Goal: Task Accomplishment & Management: Manage account settings

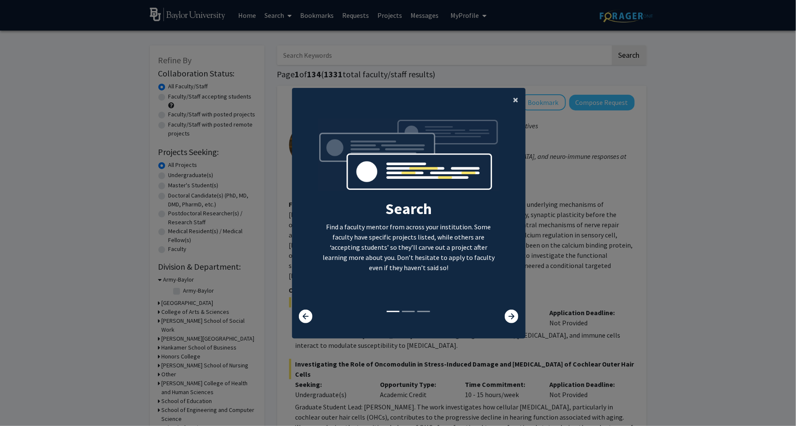
click at [519, 93] on button "×" at bounding box center [515, 100] width 19 height 24
click at [514, 98] on ng-component "× Search Find a faculty mentor from across your institution. Some faculty have …" at bounding box center [408, 209] width 233 height 242
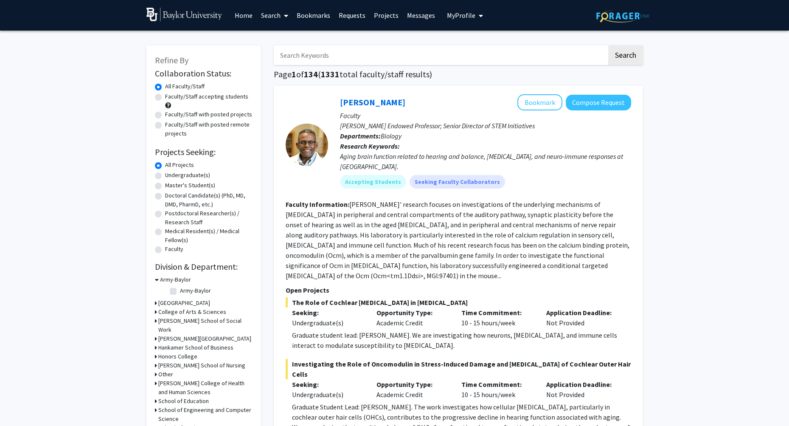
click at [471, 17] on span "My Profile" at bounding box center [461, 15] width 28 height 8
click at [474, 40] on span "[PERSON_NAME]" at bounding box center [499, 39] width 51 height 9
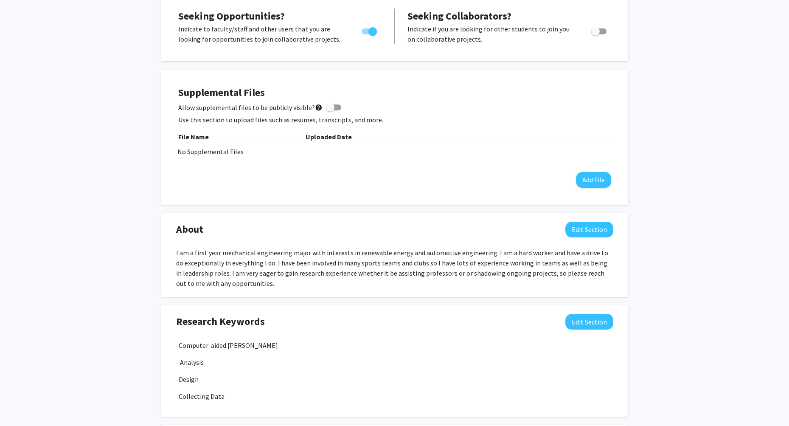
scroll to position [165, 0]
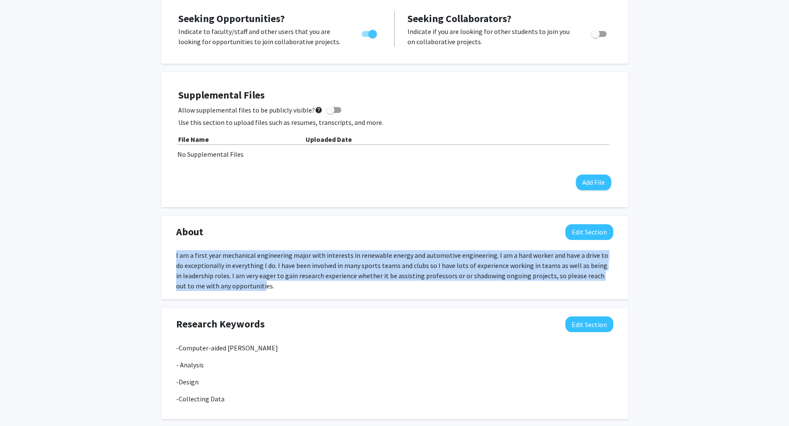
drag, startPoint x: 174, startPoint y: 253, endPoint x: 235, endPoint y: 282, distance: 67.4
click at [235, 284] on div "I am a first year mechanical engineering major with interests in renewable ener…" at bounding box center [395, 270] width 450 height 41
copy div "I am a first year mechanical engineering major with interests in renewable ener…"
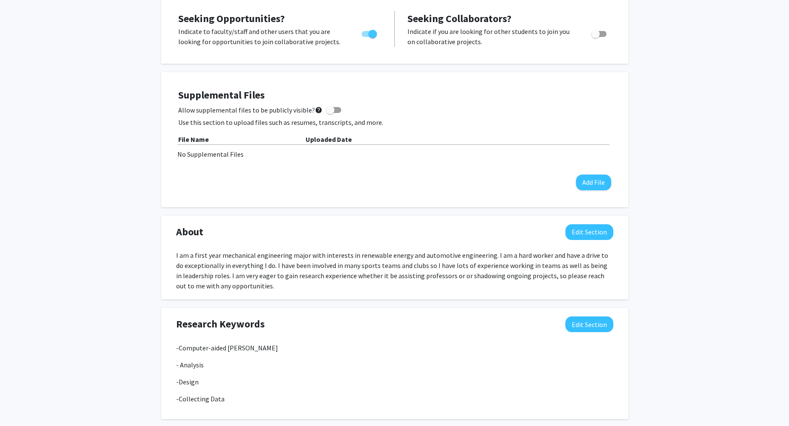
click at [251, 273] on div "I am a first year mechanical engineering major with interests in renewable ener…" at bounding box center [394, 270] width 437 height 41
drag, startPoint x: 251, startPoint y: 283, endPoint x: 166, endPoint y: 249, distance: 91.3
click at [166, 249] on div "About Edit Section I am a first year mechanical engineering major with interest…" at bounding box center [394, 258] width 467 height 84
copy div "I am a first year mechanical engineering major with interests in renewable ener…"
